Goal: Task Accomplishment & Management: Manage account settings

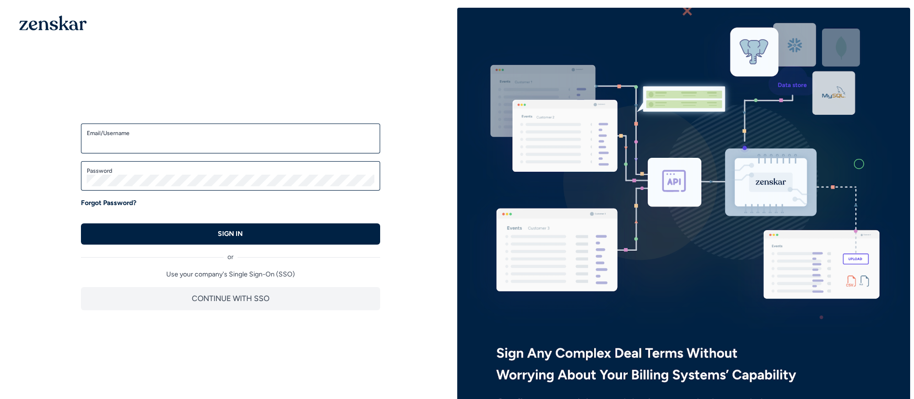
click at [162, 147] on div "Email/Username" at bounding box center [230, 138] width 299 height 30
click at [177, 140] on input "Email/Username" at bounding box center [231, 143] width 288 height 12
type input "**********"
click at [81, 223] on button "SIGN IN" at bounding box center [230, 233] width 299 height 21
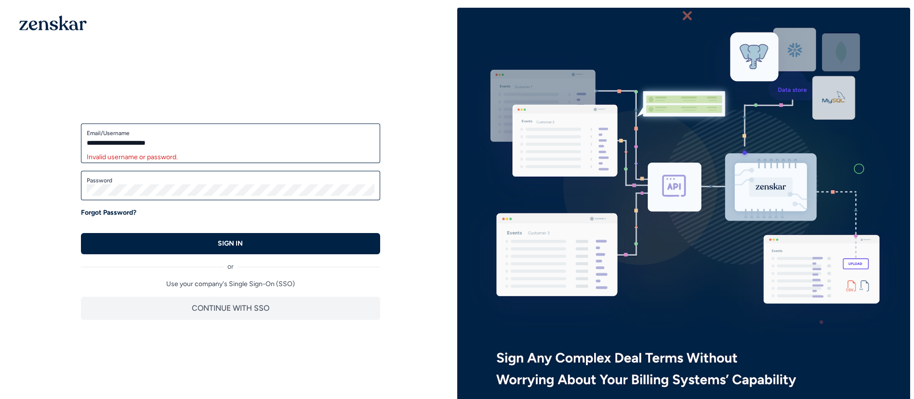
click at [163, 173] on div "Password" at bounding box center [230, 186] width 299 height 30
click at [81, 233] on button "SIGN IN" at bounding box center [230, 243] width 299 height 21
